Goal: Find specific page/section: Find specific page/section

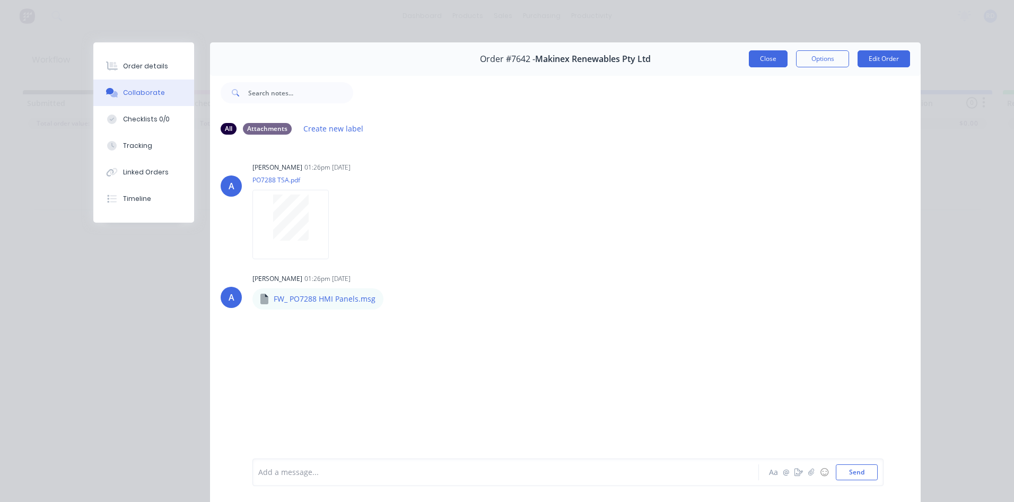
click at [757, 62] on button "Close" at bounding box center [768, 58] width 39 height 17
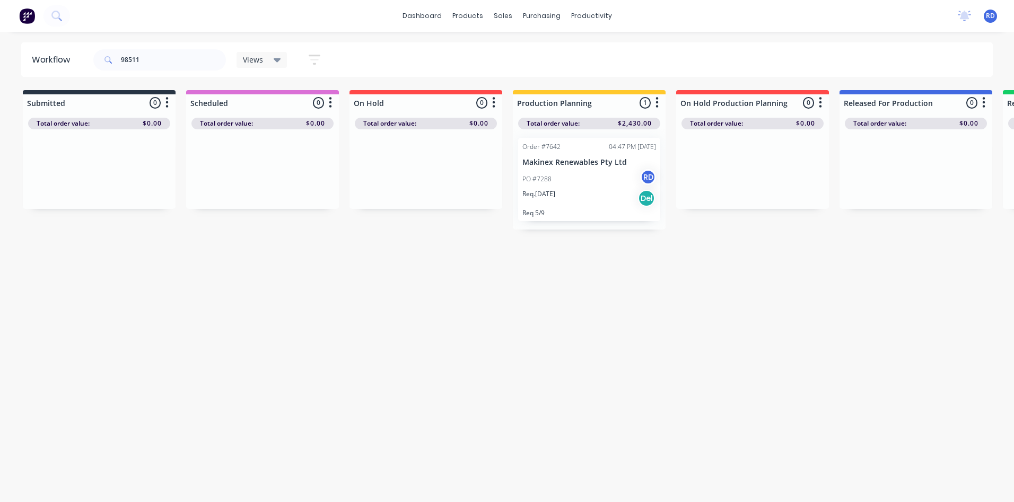
click at [313, 61] on icon "button" at bounding box center [315, 59] width 12 height 13
drag, startPoint x: 152, startPoint y: 58, endPoint x: 65, endPoint y: 59, distance: 87.5
click at [64, 60] on header "Workflow 98511 Views Save new view None (Default) edit Delivery edit Production…" at bounding box center [507, 59] width 972 height 34
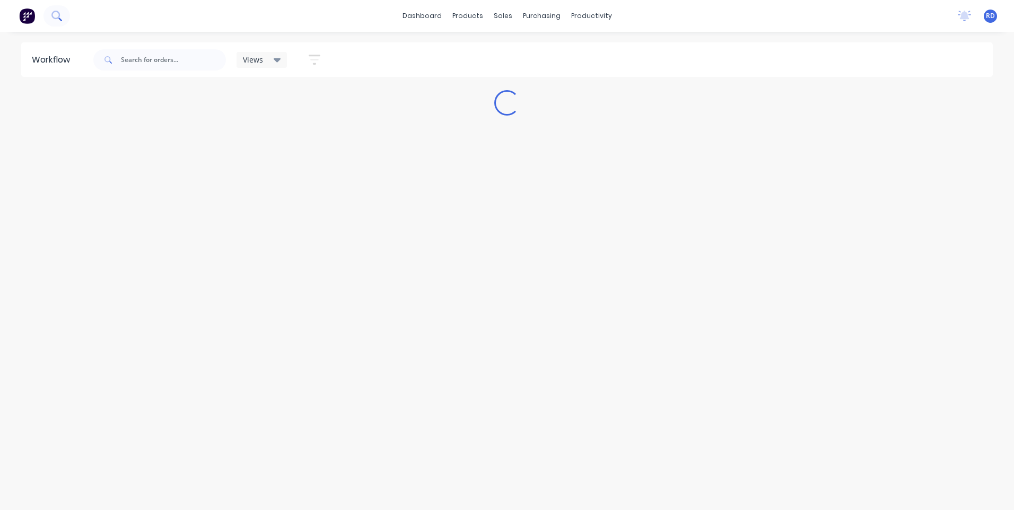
click at [55, 15] on icon at bounding box center [56, 16] width 10 height 10
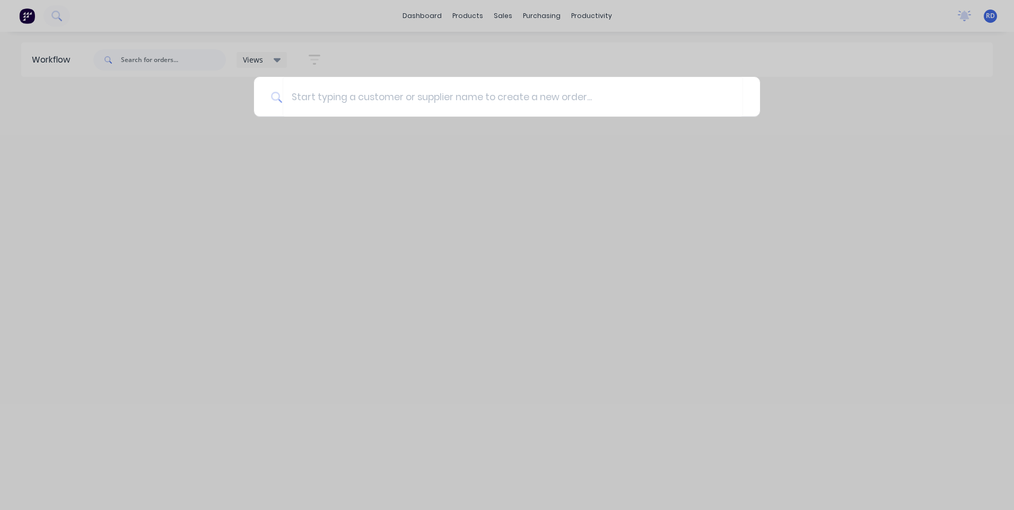
click at [27, 17] on div at bounding box center [507, 255] width 1014 height 510
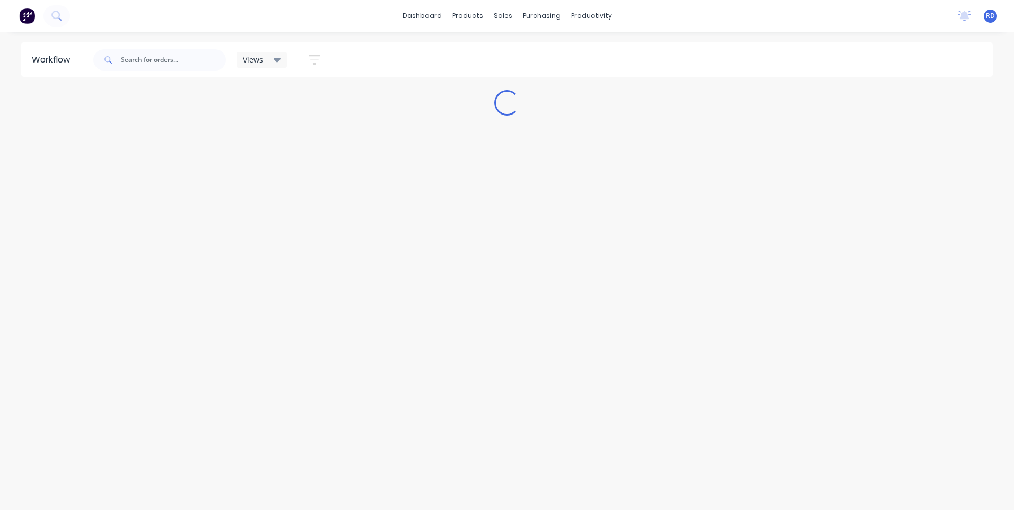
click at [23, 18] on img at bounding box center [27, 16] width 16 height 16
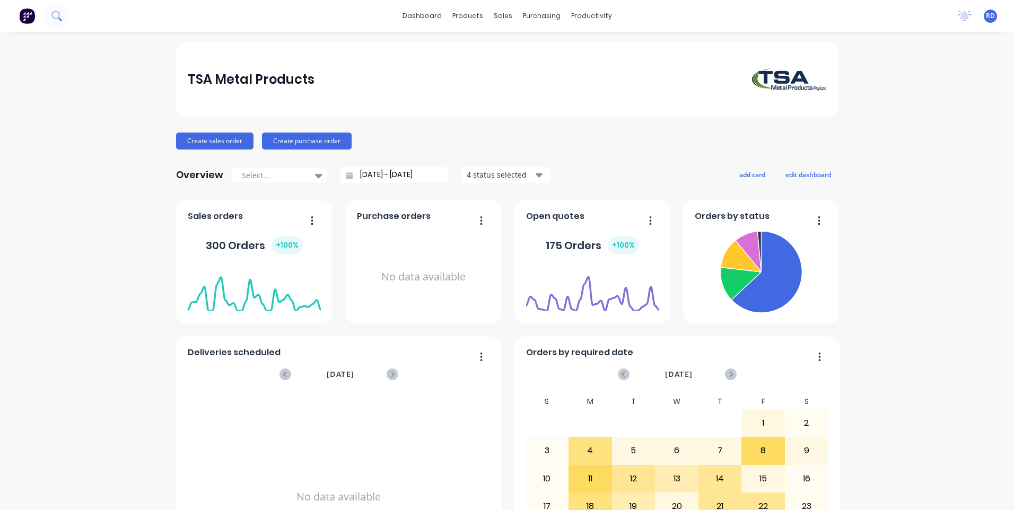
click at [60, 17] on icon at bounding box center [56, 16] width 10 height 10
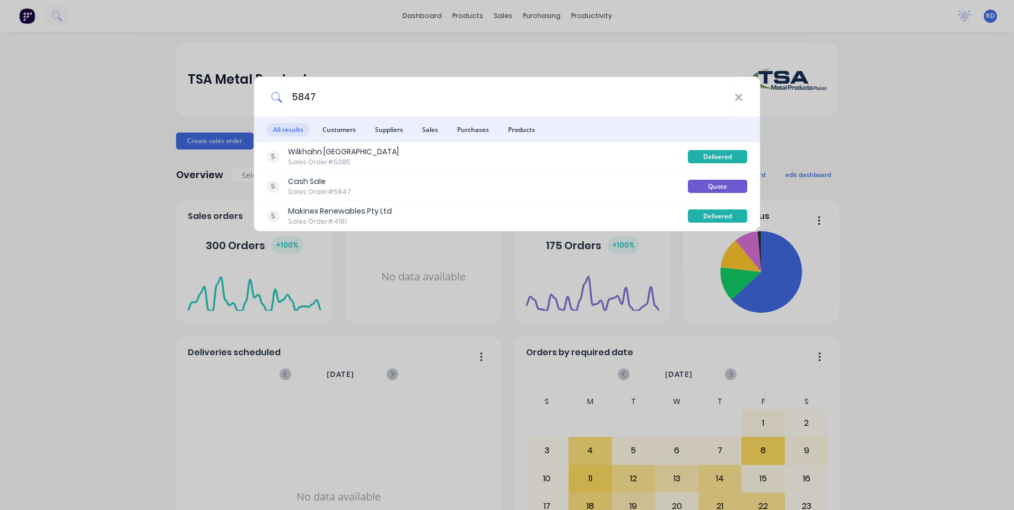
type input "5847"
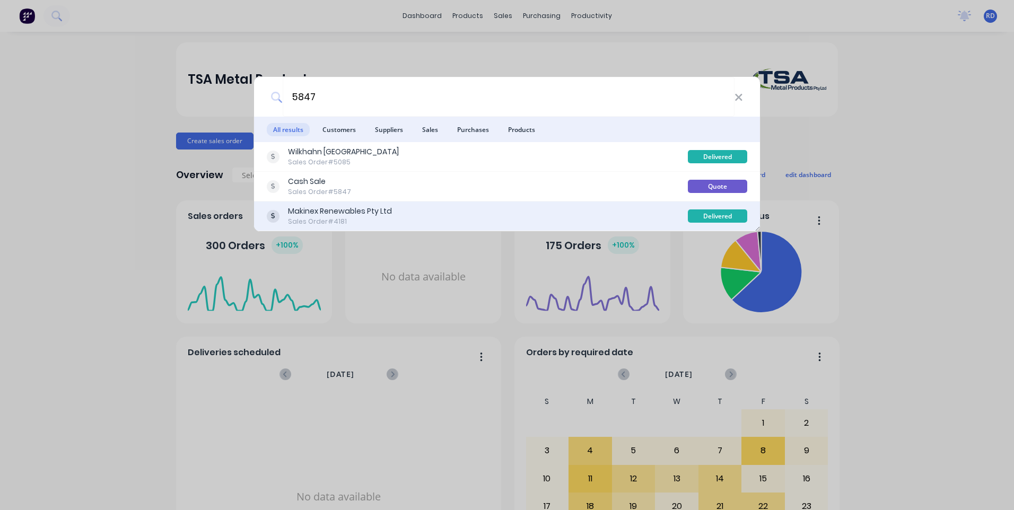
click at [338, 225] on div "Sales Order #4181" at bounding box center [340, 222] width 104 height 10
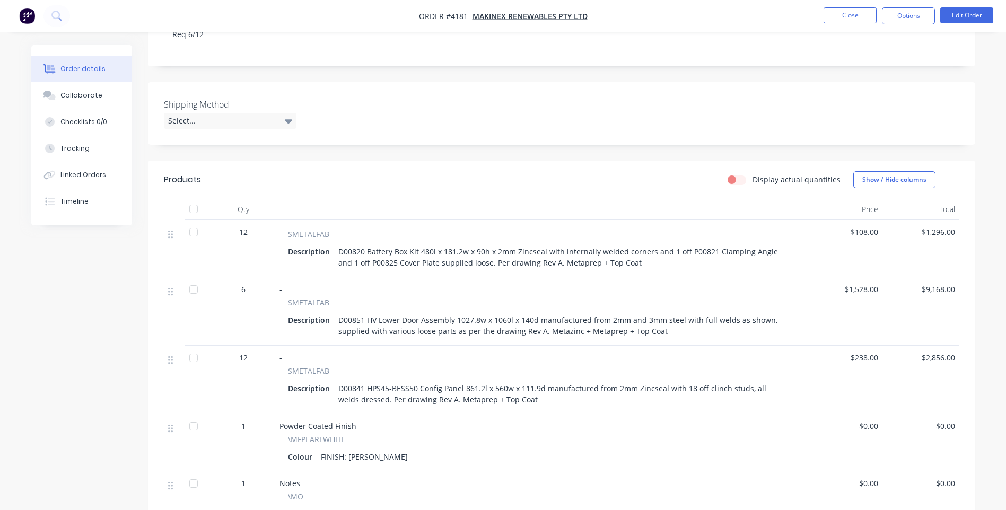
scroll to position [318, 0]
